Goal: Transaction & Acquisition: Book appointment/travel/reservation

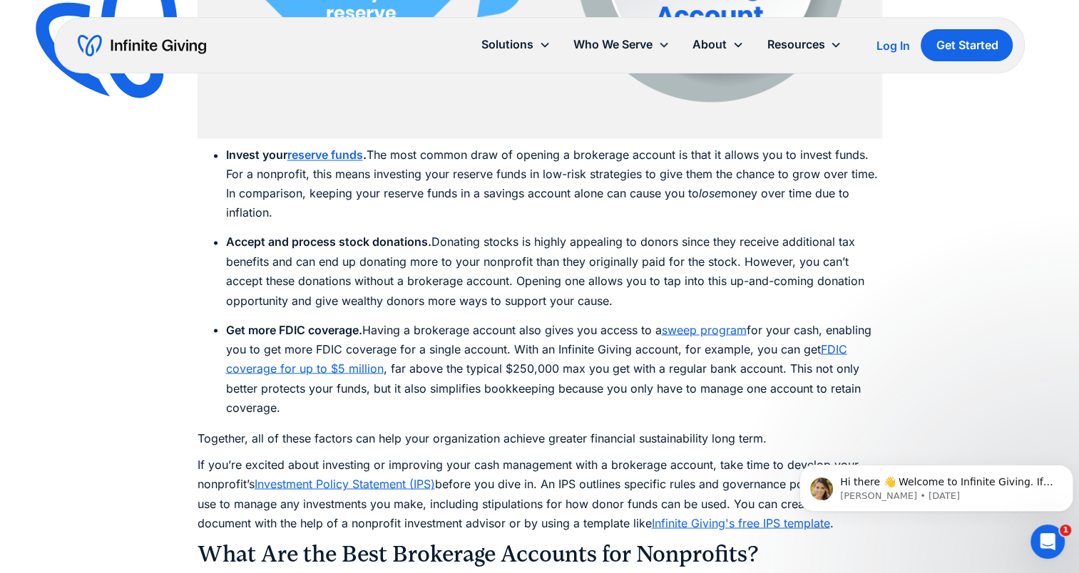
scroll to position [2434, 0]
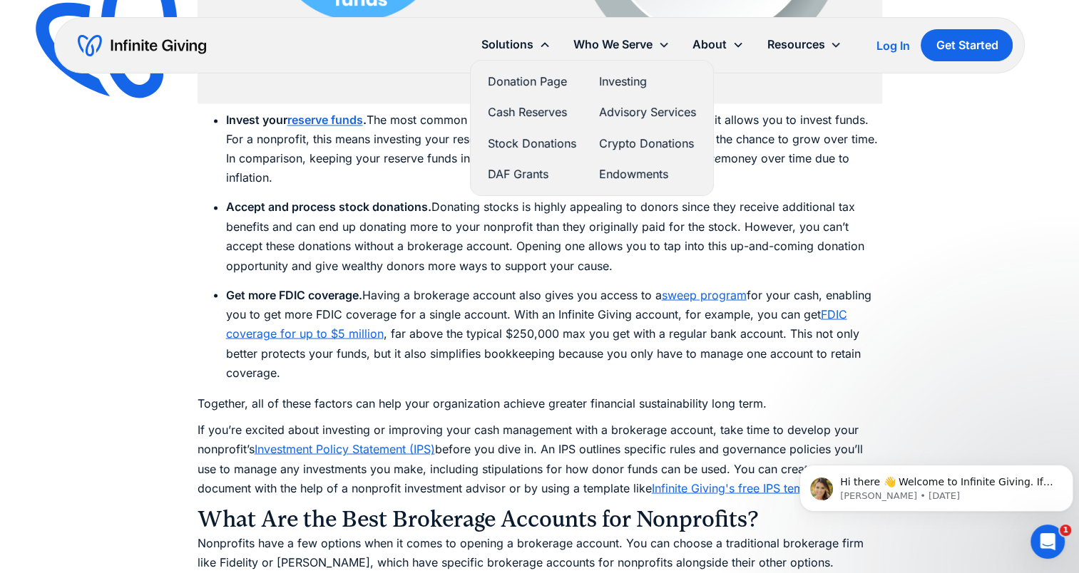
click at [507, 145] on link "Stock Donations" at bounding box center [532, 143] width 88 height 19
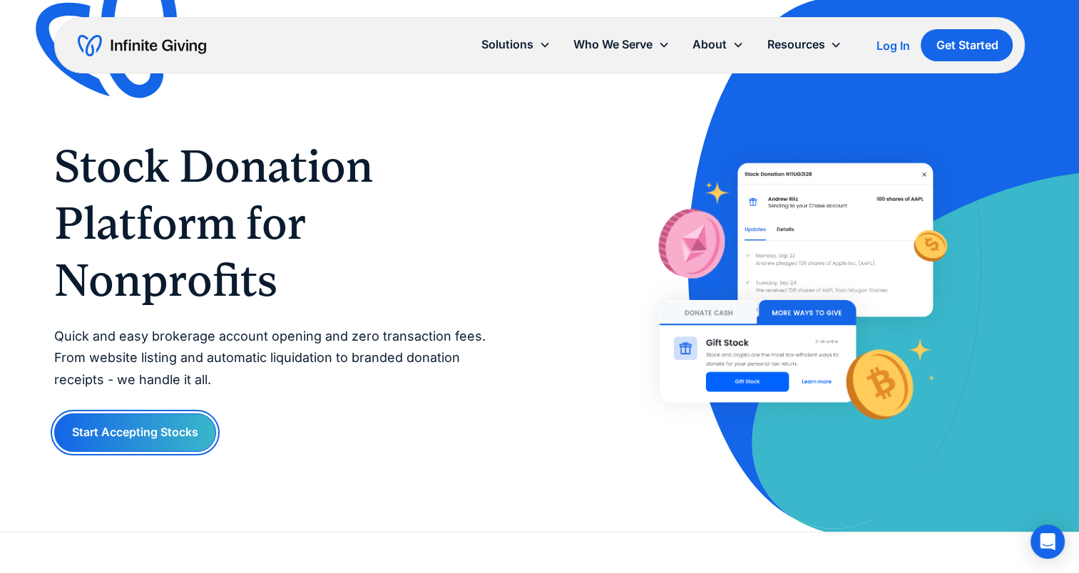
click at [145, 429] on link "Start Accepting Stocks" at bounding box center [135, 433] width 162 height 38
